Goal: Task Accomplishment & Management: Manage account settings

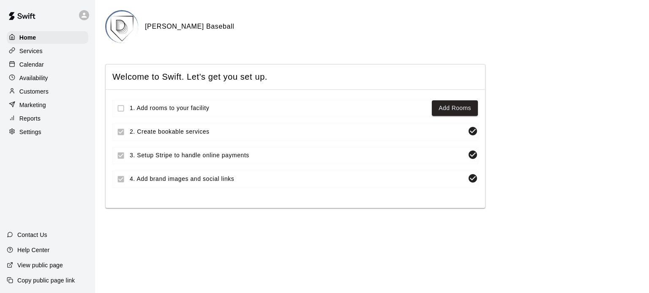
click at [36, 69] on p "Calendar" at bounding box center [31, 64] width 24 height 8
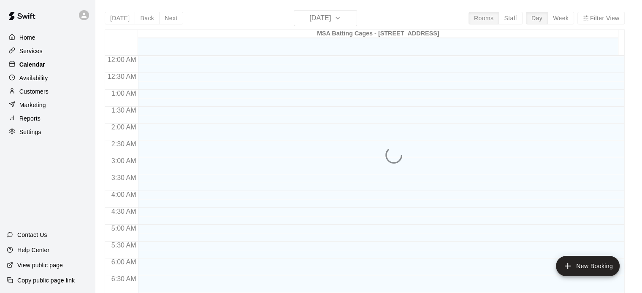
scroll to position [394, 0]
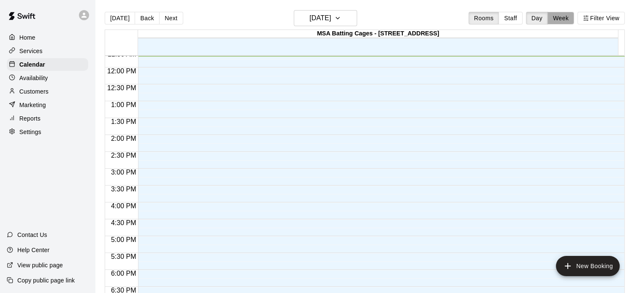
click at [565, 18] on button "Week" at bounding box center [561, 18] width 27 height 13
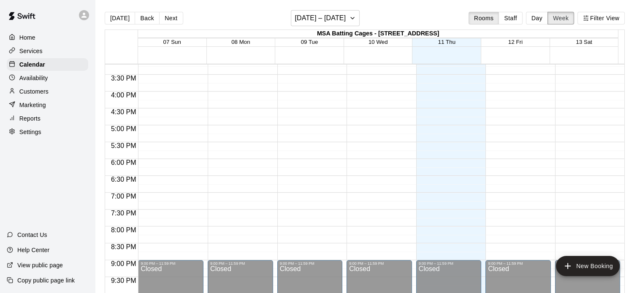
scroll to position [513, 0]
click at [167, 18] on button "Next" at bounding box center [171, 18] width 24 height 13
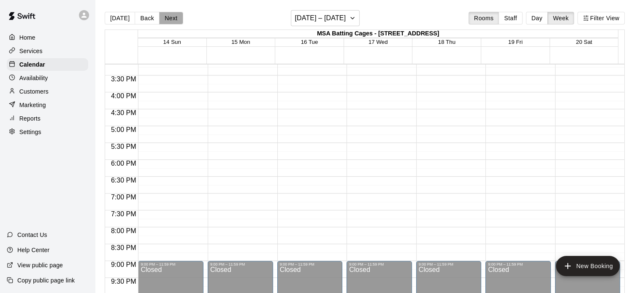
click at [167, 18] on button "Next" at bounding box center [171, 18] width 24 height 13
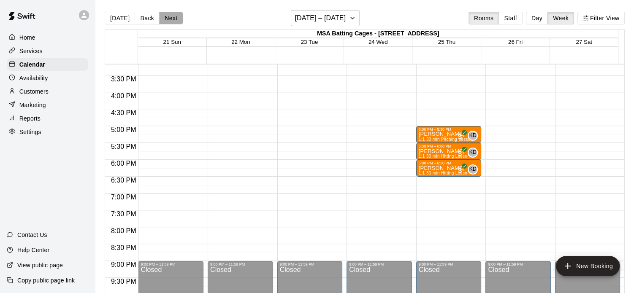
click at [177, 18] on button "Next" at bounding box center [171, 18] width 24 height 13
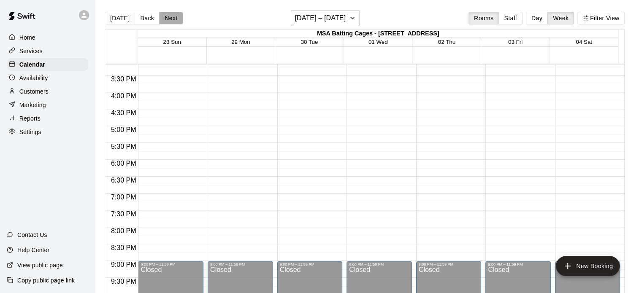
click at [177, 18] on button "Next" at bounding box center [171, 18] width 24 height 13
click at [37, 96] on p "Customers" at bounding box center [33, 91] width 29 height 8
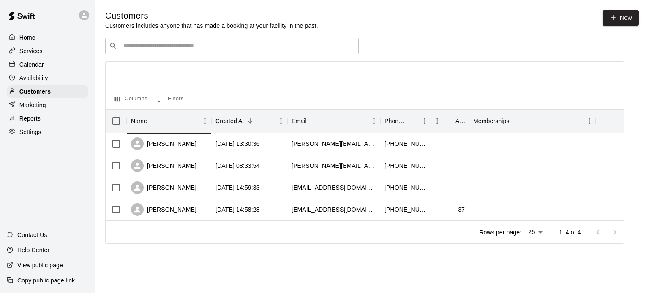
click at [206, 145] on div "[PERSON_NAME]" at bounding box center [169, 144] width 84 height 22
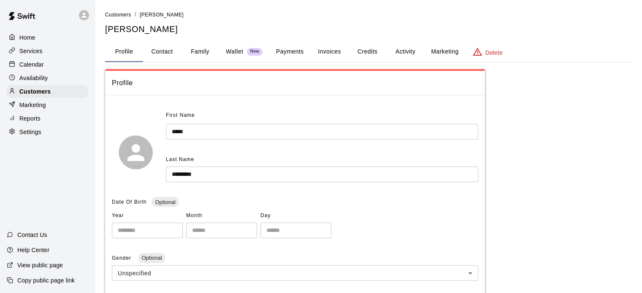
click at [373, 49] on button "Credits" at bounding box center [367, 52] width 38 height 20
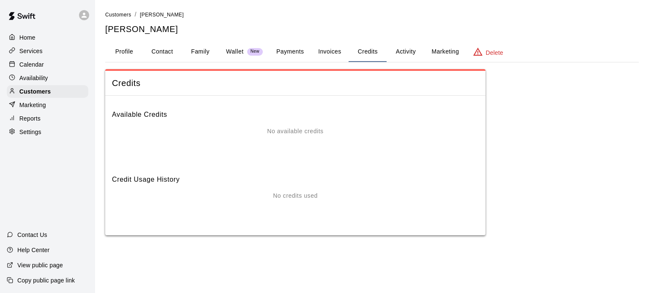
click at [287, 54] on button "Payments" at bounding box center [289, 52] width 41 height 20
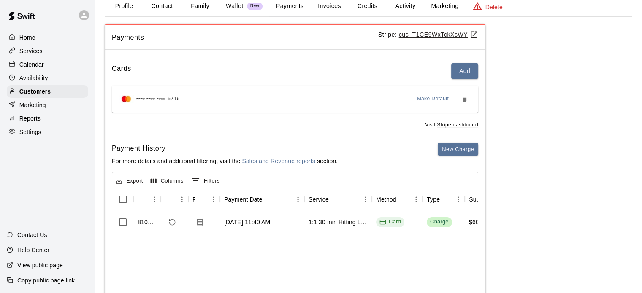
scroll to position [46, 0]
